Goal: Task Accomplishment & Management: Complete application form

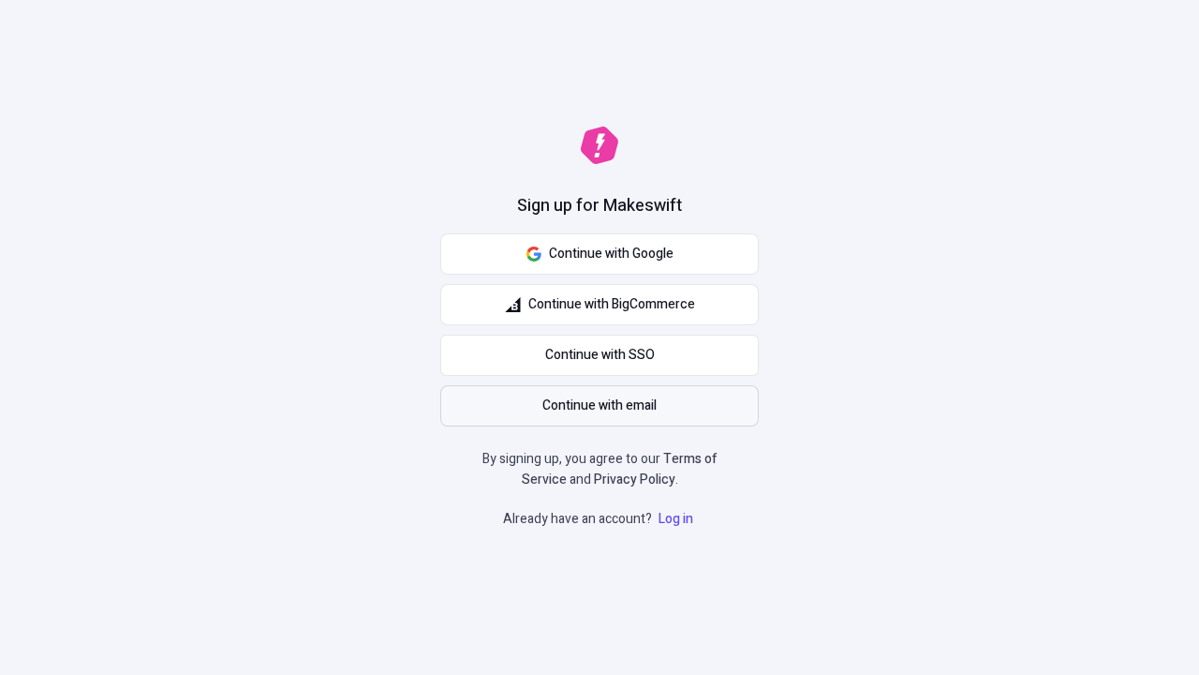
click at [600, 406] on span "Continue with email" at bounding box center [600, 405] width 114 height 21
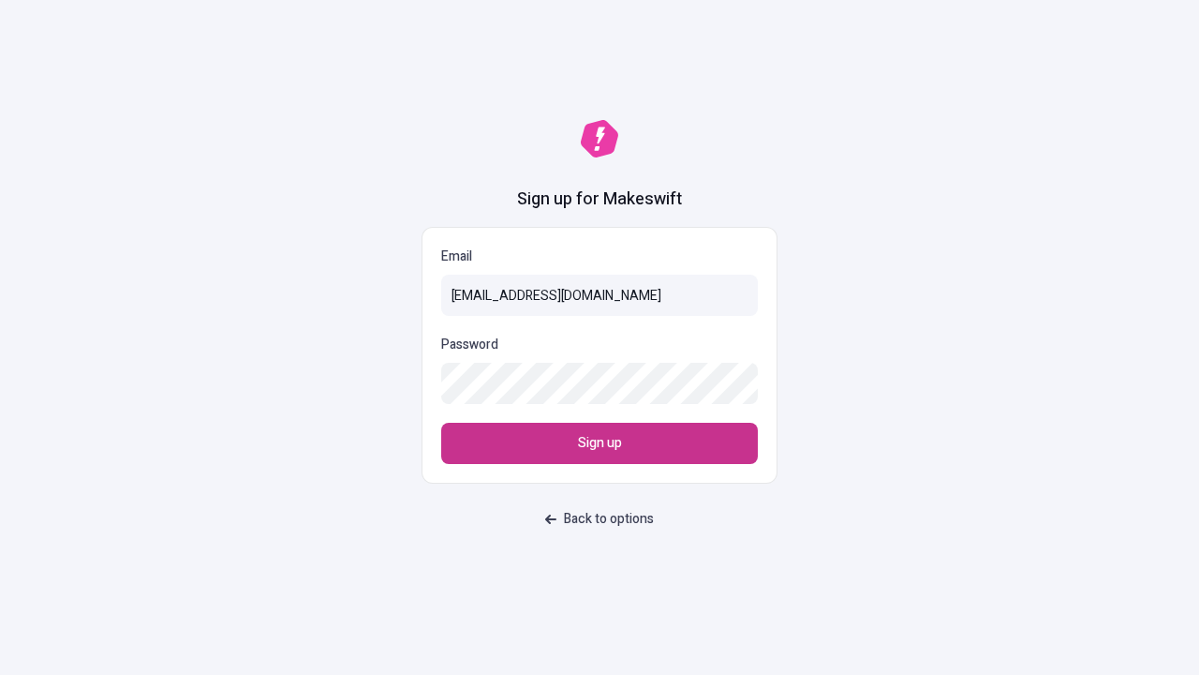
click at [600, 443] on span "Sign up" at bounding box center [600, 443] width 44 height 21
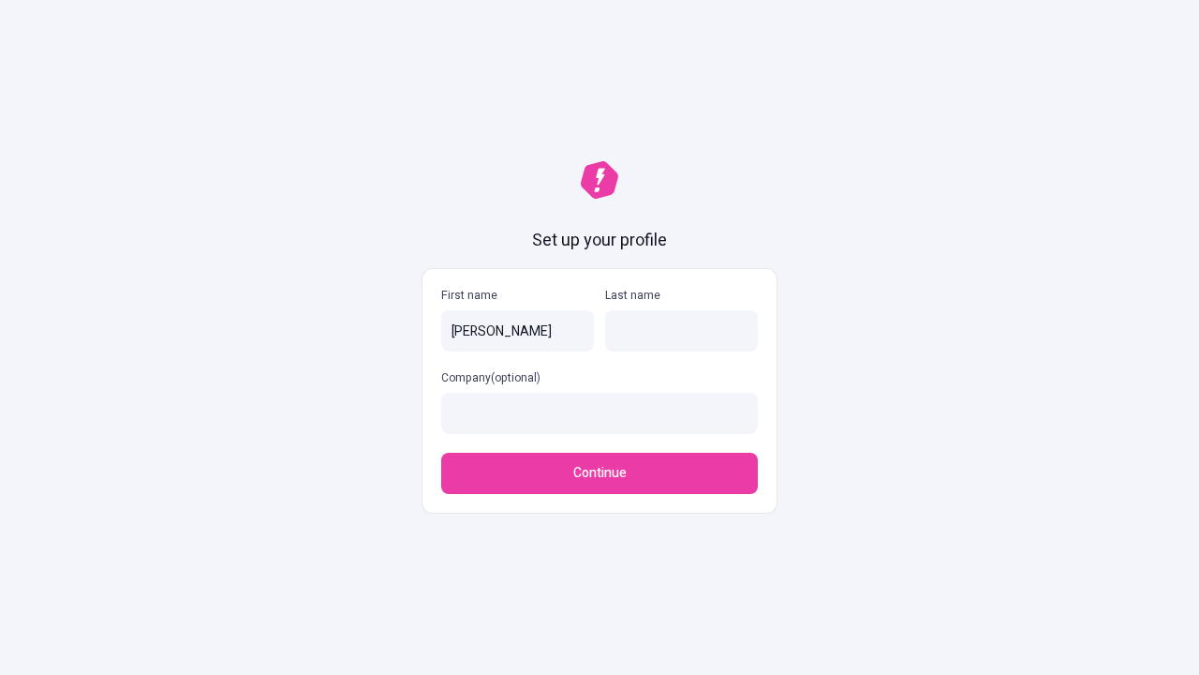
type input "[PERSON_NAME]"
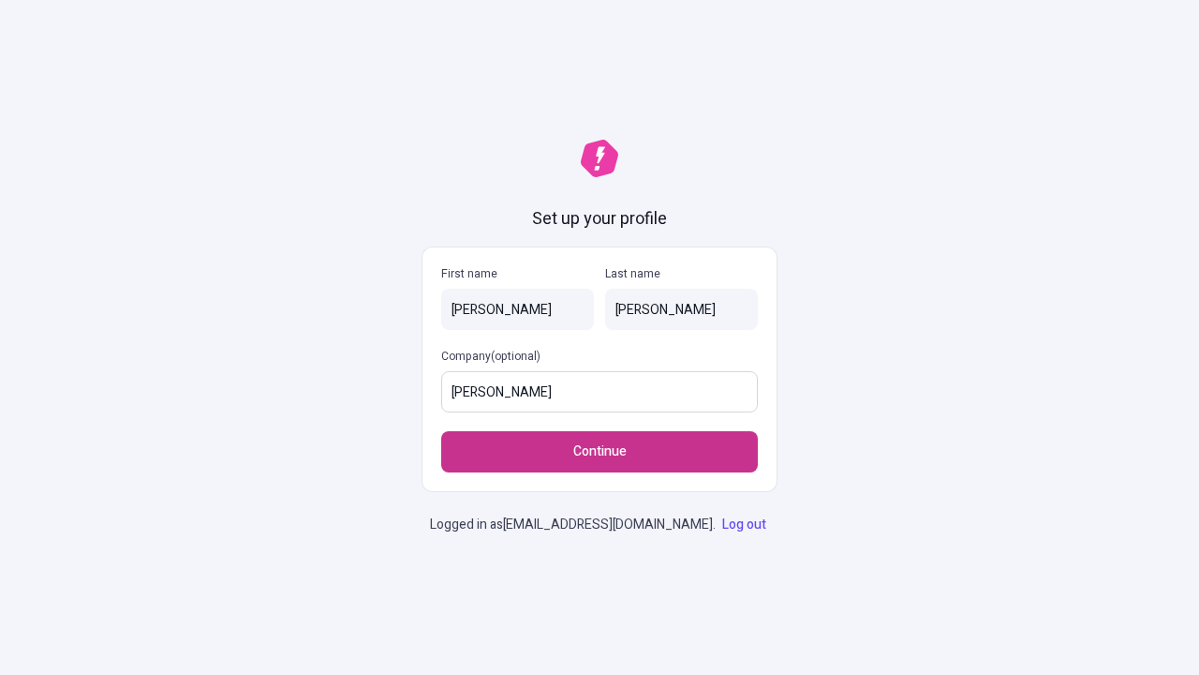
type input "[PERSON_NAME]"
click at [600, 441] on span "Continue" at bounding box center [599, 451] width 53 height 21
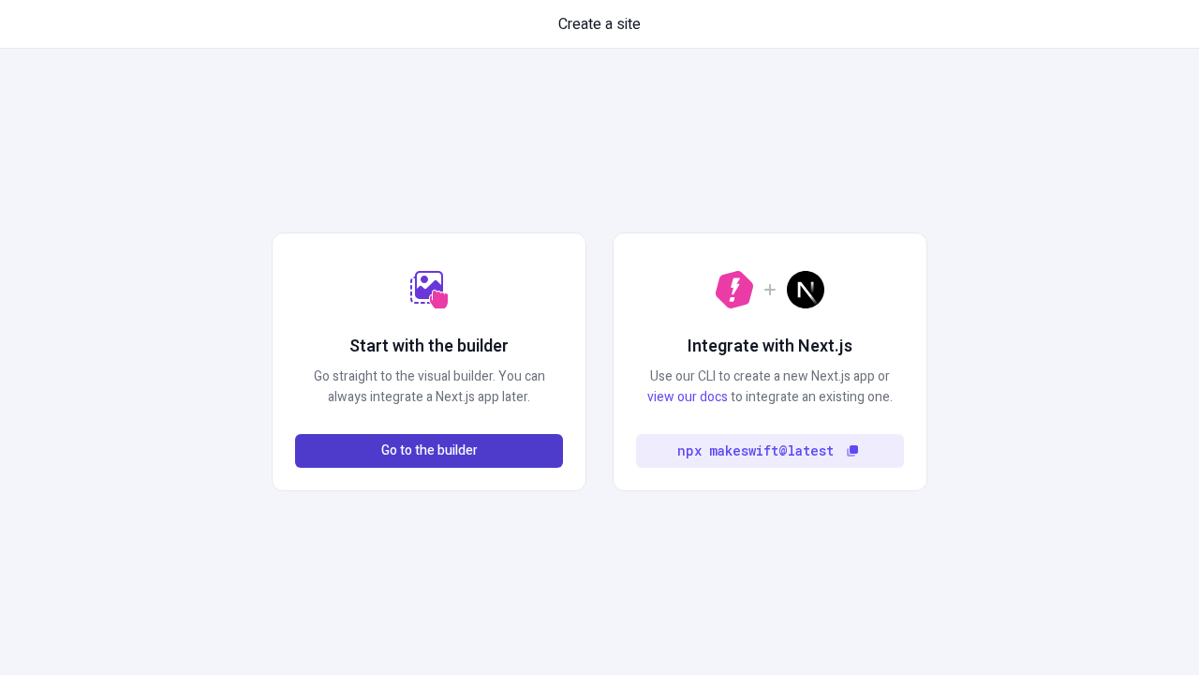
click at [429, 451] on span "Go to the builder" at bounding box center [429, 450] width 97 height 21
